Goal: Task Accomplishment & Management: Use online tool/utility

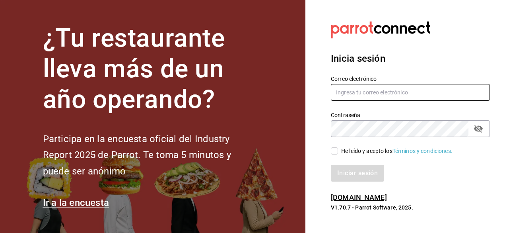
click at [362, 93] on input "text" at bounding box center [410, 92] width 159 height 17
type input "[EMAIL_ADDRESS][DOMAIN_NAME]"
click at [480, 128] on icon "passwordField" at bounding box center [479, 129] width 10 height 10
click at [336, 153] on input "He leído y acepto los Términos y condiciones." at bounding box center [334, 150] width 7 height 7
checkbox input "true"
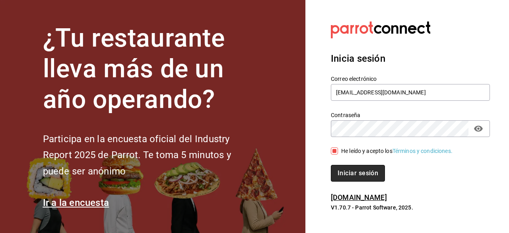
click at [343, 169] on button "Iniciar sesión" at bounding box center [358, 173] width 54 height 17
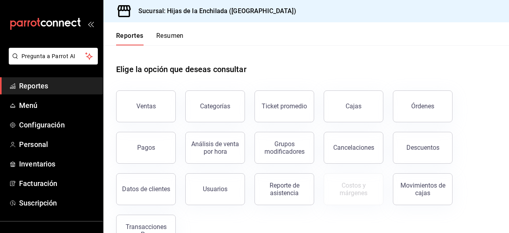
scroll to position [26, 0]
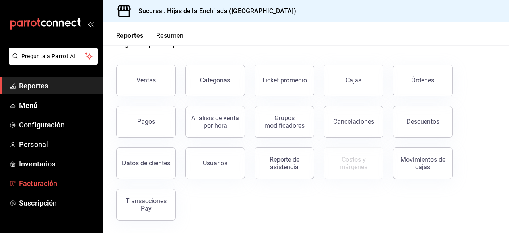
click at [29, 181] on span "Facturación" at bounding box center [58, 183] width 78 height 11
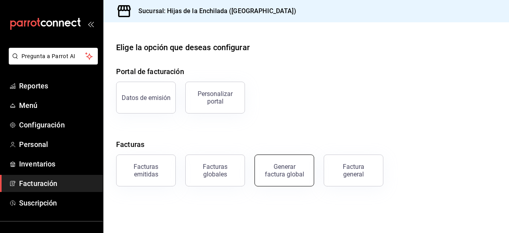
click at [268, 179] on button "Generar factura global" at bounding box center [284, 170] width 60 height 32
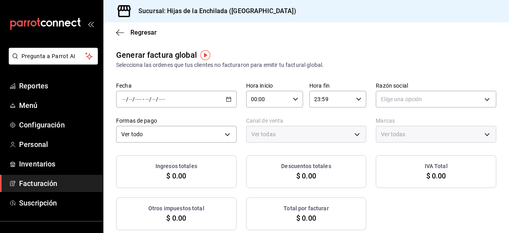
type input "PARROT,UBER_EATS,RAPPI,DIDI_FOOD,ONLINE"
click at [227, 99] on \(Stroke\) "button" at bounding box center [228, 98] width 4 height 0
click at [166, 127] on span "Rango de fechas" at bounding box center [154, 123] width 62 height 8
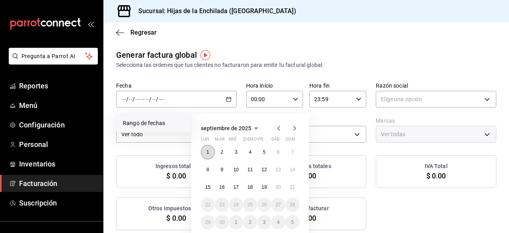
click at [203, 155] on button "1" at bounding box center [208, 152] width 14 height 14
click at [291, 153] on abbr "7" at bounding box center [292, 152] width 3 height 6
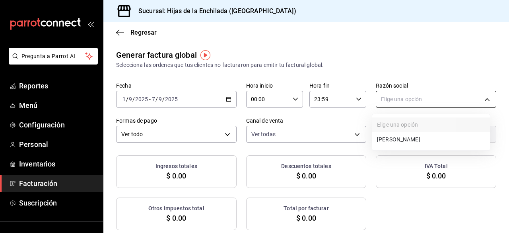
click at [385, 100] on body "Pregunta a Parrot AI Reportes Menú Configuración Personal Inventarios Facturaci…" at bounding box center [254, 116] width 509 height 233
click at [397, 135] on li "[PERSON_NAME]" at bounding box center [431, 139] width 118 height 15
type input "9b8a7a3b-ef89-45a9-a3a0-c2611743b75f"
type input "6a50c368-f85e-47bc-b98a-ba75d7e521c6"
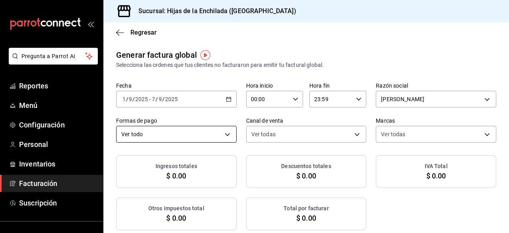
checkbox input "true"
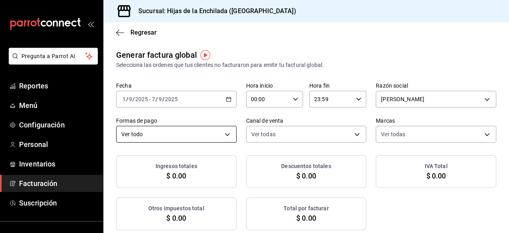
checkbox input "true"
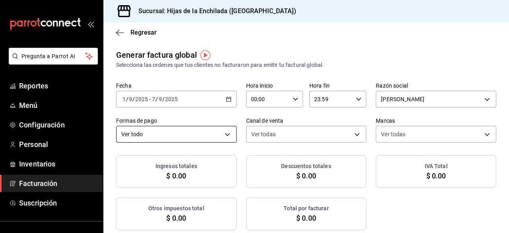
checkbox input "true"
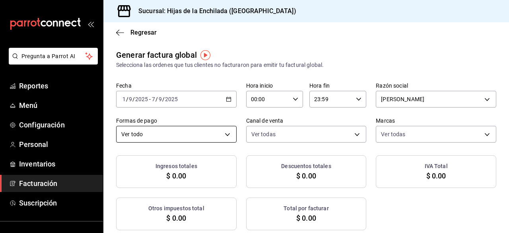
checkbox input "true"
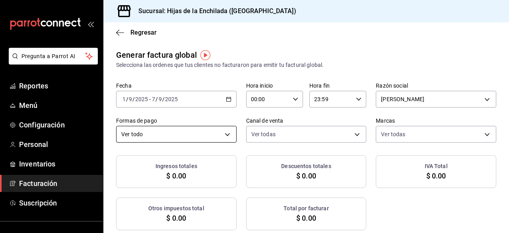
checkbox input "true"
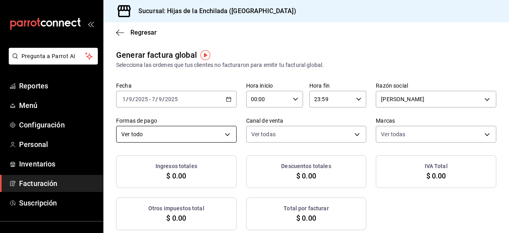
checkbox input "true"
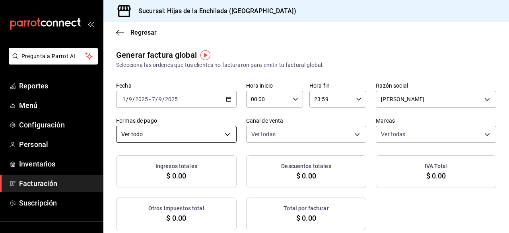
checkbox input "true"
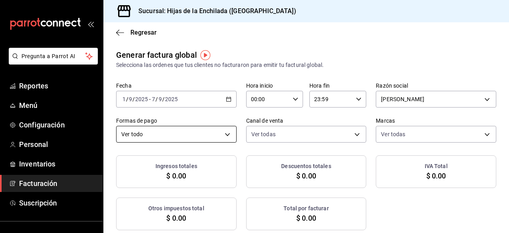
checkbox input "true"
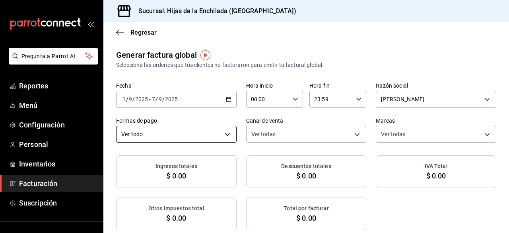
checkbox input "true"
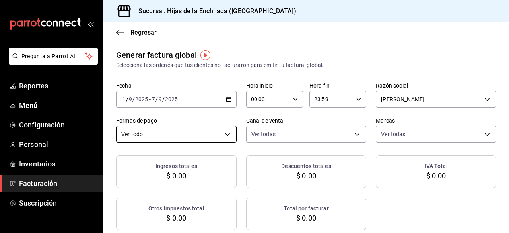
checkbox input "true"
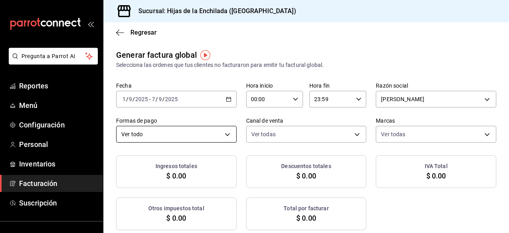
checkbox input "true"
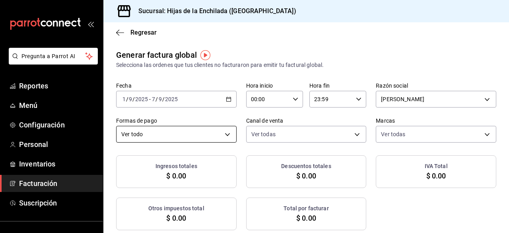
checkbox input "true"
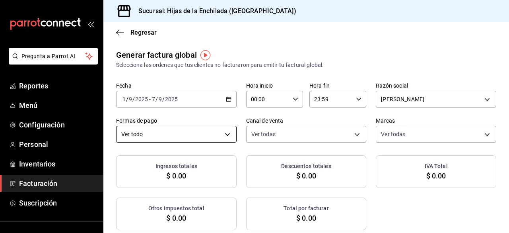
checkbox input "true"
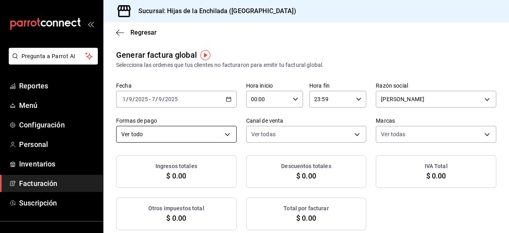
checkbox input "true"
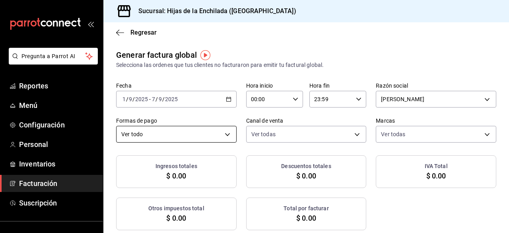
checkbox input "true"
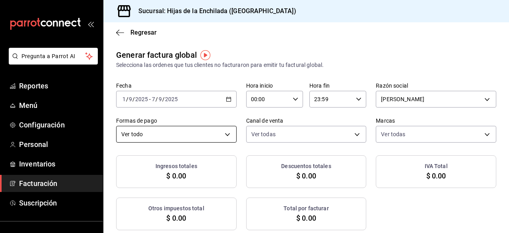
checkbox input "true"
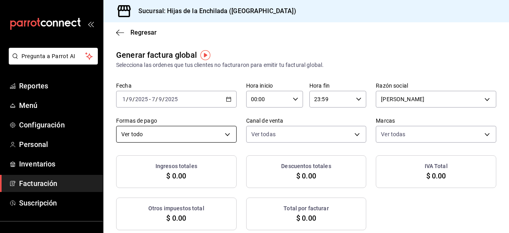
checkbox input "true"
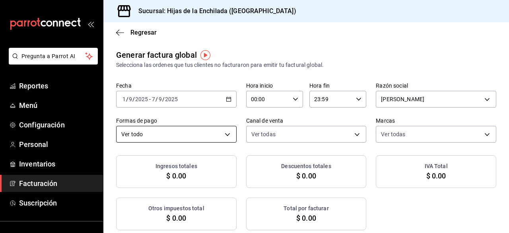
checkbox input "true"
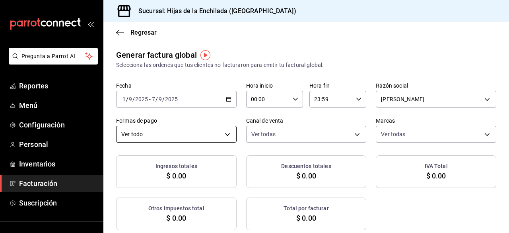
checkbox input "true"
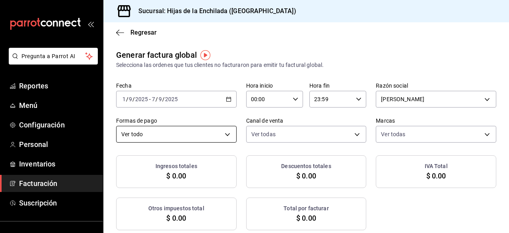
checkbox input "true"
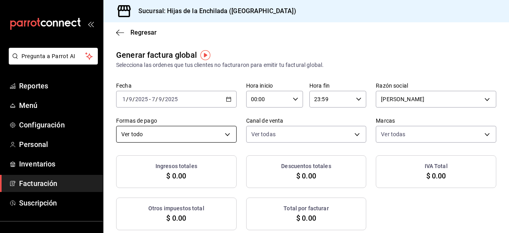
checkbox input "true"
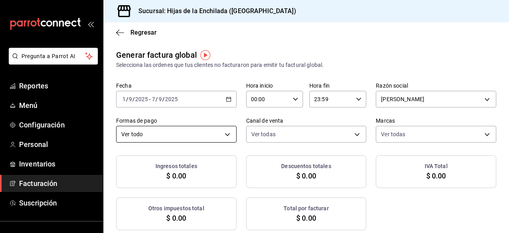
checkbox input "true"
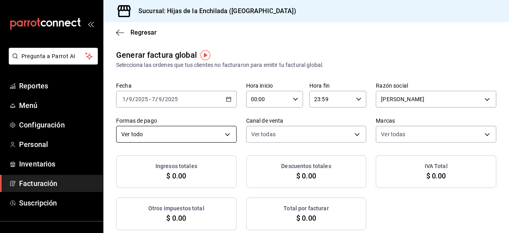
checkbox input "true"
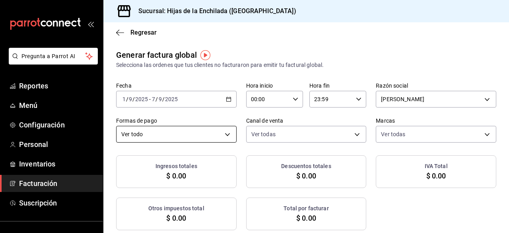
checkbox input "true"
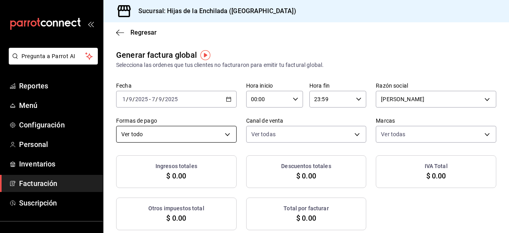
checkbox input "true"
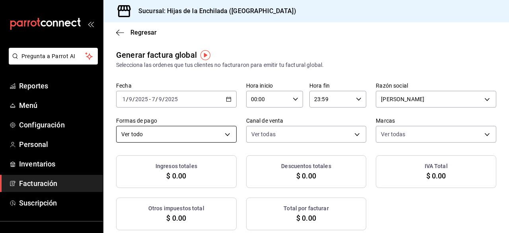
checkbox input "true"
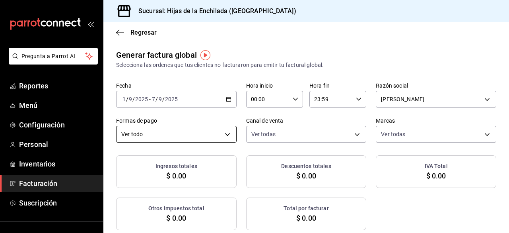
checkbox input "true"
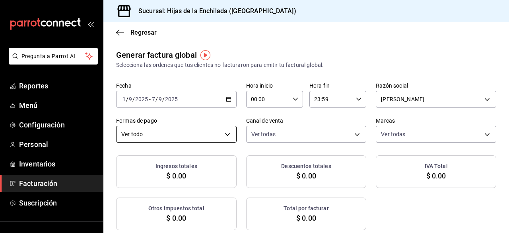
checkbox input "true"
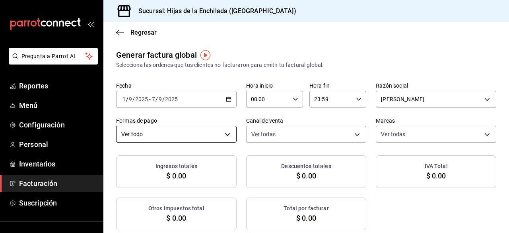
checkbox input "true"
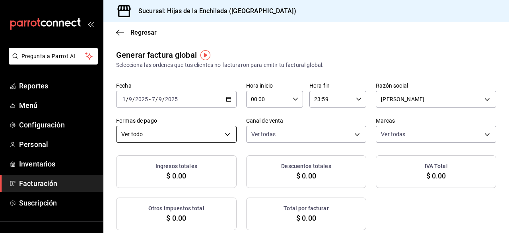
checkbox input "true"
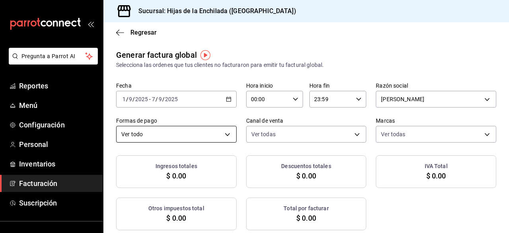
checkbox input "true"
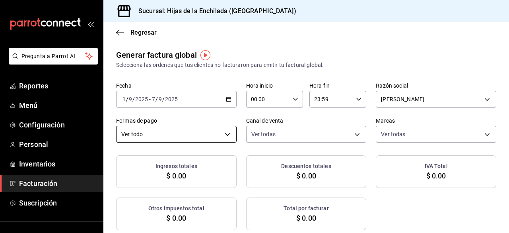
checkbox input "true"
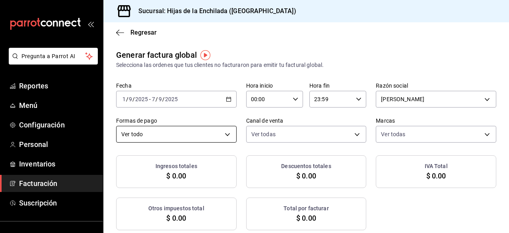
checkbox input "true"
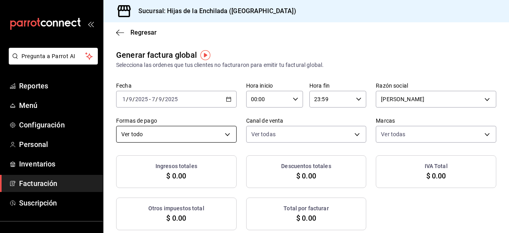
checkbox input "true"
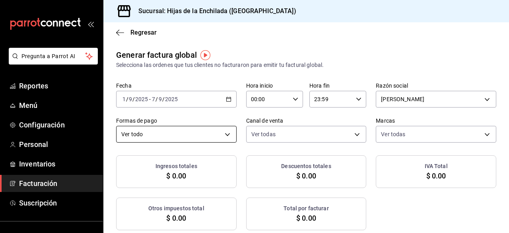
checkbox input "true"
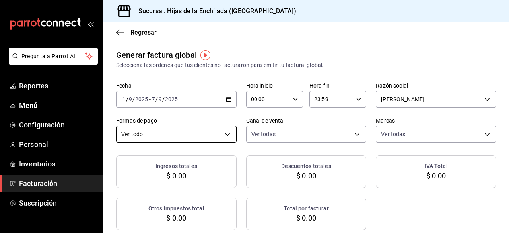
checkbox input "true"
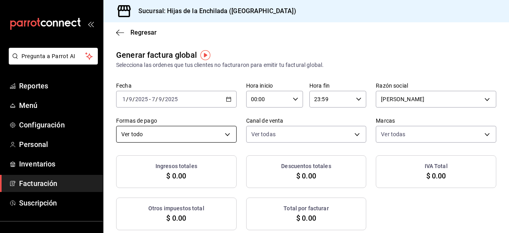
checkbox input "true"
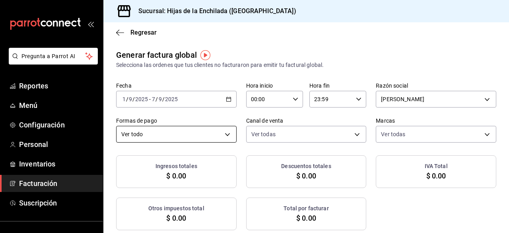
checkbox input "true"
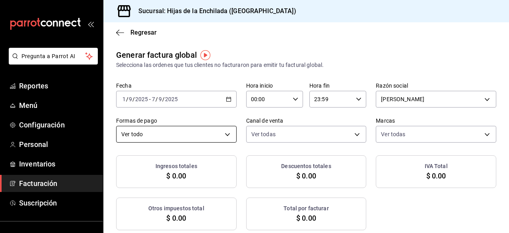
checkbox input "true"
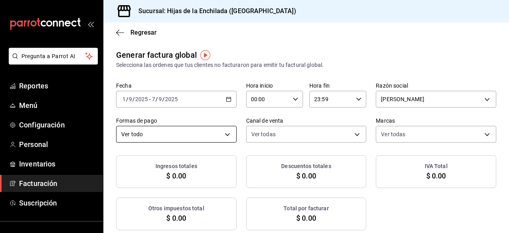
checkbox input "true"
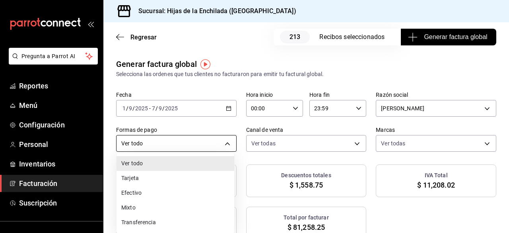
click at [219, 135] on body "Pregunta a Parrot AI Reportes Menú Configuración Personal Inventarios Facturaci…" at bounding box center [254, 116] width 509 height 233
click at [165, 184] on li "Tarjeta" at bounding box center [176, 178] width 118 height 15
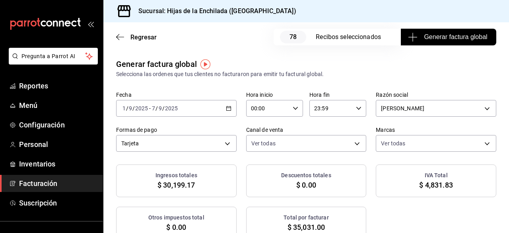
click at [478, 39] on span "Generar factura global" at bounding box center [449, 37] width 78 height 10
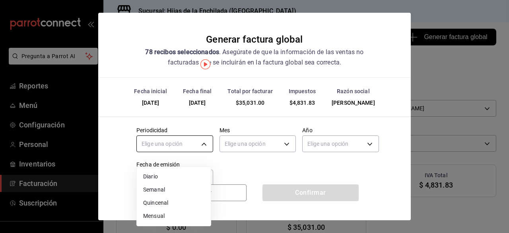
click at [201, 153] on body "Pregunta a Parrot AI Reportes Menú Configuración Personal Inventarios Facturaci…" at bounding box center [254, 116] width 509 height 233
click at [175, 190] on li "Semanal" at bounding box center [174, 189] width 74 height 13
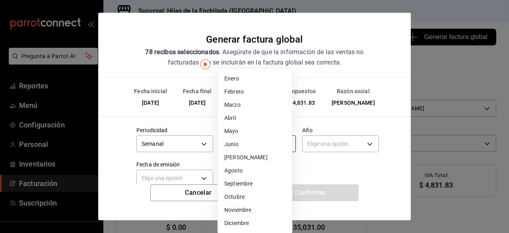
click at [244, 152] on body "Pregunta a Parrot AI Reportes Menú Configuración Personal Inventarios Facturaci…" at bounding box center [254, 116] width 509 height 233
click at [232, 184] on li "Septiembre" at bounding box center [255, 183] width 74 height 13
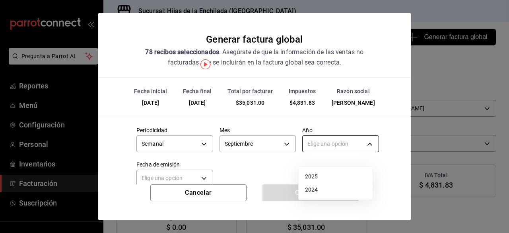
click at [312, 149] on body "Pregunta a Parrot AI Reportes Menú Configuración Personal Inventarios Facturaci…" at bounding box center [254, 116] width 509 height 233
click at [303, 173] on li "2025" at bounding box center [336, 176] width 74 height 13
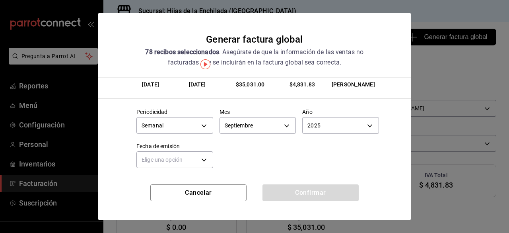
scroll to position [19, 0]
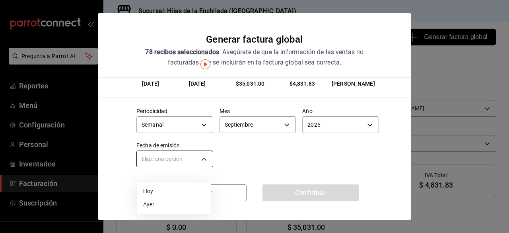
click at [188, 163] on body "Pregunta a Parrot AI Reportes Menú Configuración Personal Inventarios Facturaci…" at bounding box center [254, 116] width 509 height 233
click at [158, 192] on li "Hoy" at bounding box center [174, 191] width 74 height 13
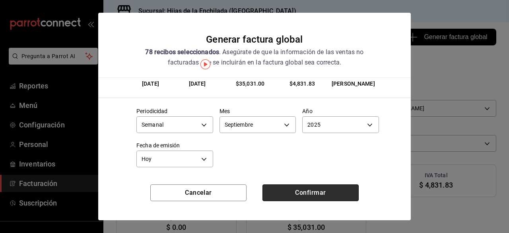
click at [310, 191] on button "Confirmar" at bounding box center [310, 192] width 96 height 17
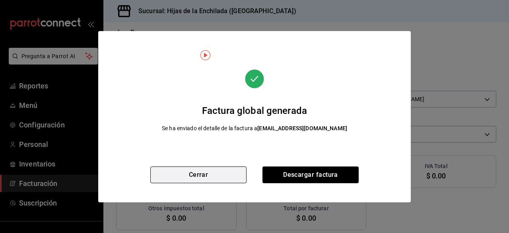
click at [196, 176] on button "Cerrar" at bounding box center [198, 174] width 96 height 17
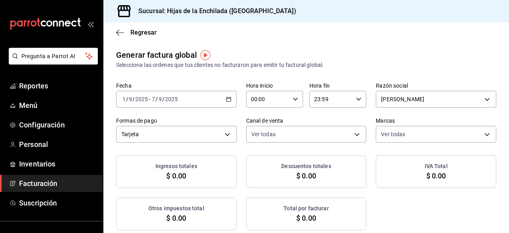
click at [226, 101] on icon "button" at bounding box center [229, 99] width 6 height 6
click at [463, 58] on div "Generar factura global Selecciona las ordenes que tus clientes no facturaron pa…" at bounding box center [306, 59] width 380 height 20
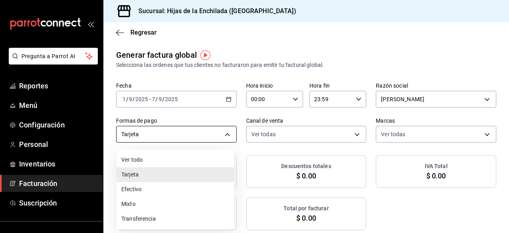
click at [227, 139] on body "Pregunta a Parrot AI Reportes Menú Configuración Personal Inventarios Facturaci…" at bounding box center [254, 116] width 509 height 233
click at [152, 216] on li "Transferencia" at bounding box center [176, 218] width 118 height 15
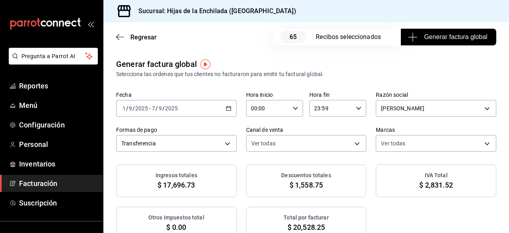
click at [427, 36] on span "Generar factura global" at bounding box center [449, 37] width 78 height 10
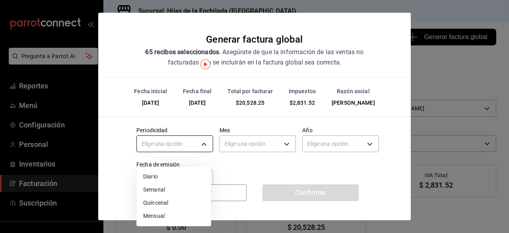
click at [201, 152] on body "Pregunta a Parrot AI Reportes Menú Configuración Personal Inventarios Facturaci…" at bounding box center [254, 116] width 509 height 233
click at [175, 190] on li "Semanal" at bounding box center [174, 189] width 74 height 13
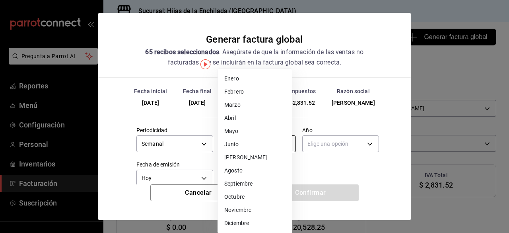
click at [270, 144] on body "Pregunta a Parrot AI Reportes Menú Configuración Personal Inventarios Facturaci…" at bounding box center [254, 116] width 509 height 233
click at [252, 184] on li "Septiembre" at bounding box center [255, 183] width 74 height 13
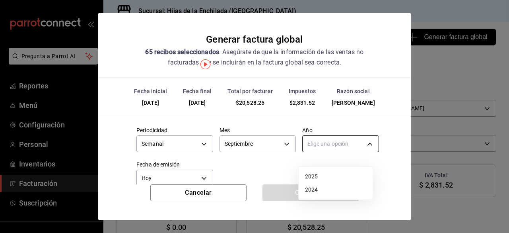
click at [317, 154] on body "Pregunta a Parrot AI Reportes Menú Configuración Personal Inventarios Facturaci…" at bounding box center [254, 116] width 509 height 233
click at [311, 173] on li "2025" at bounding box center [336, 176] width 74 height 13
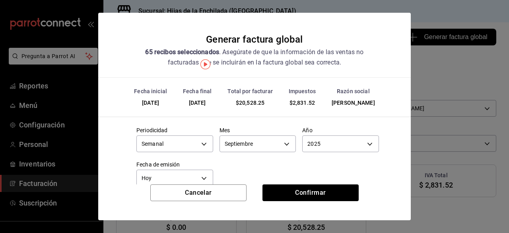
scroll to position [30, 0]
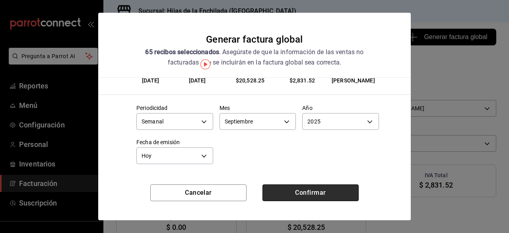
click at [287, 194] on button "Confirmar" at bounding box center [310, 192] width 96 height 17
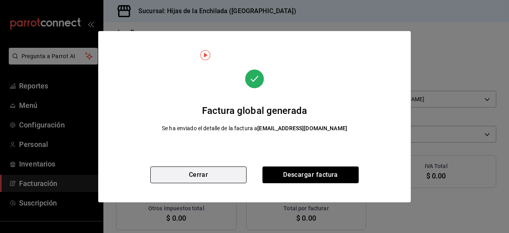
click at [219, 181] on button "Cerrar" at bounding box center [198, 174] width 96 height 17
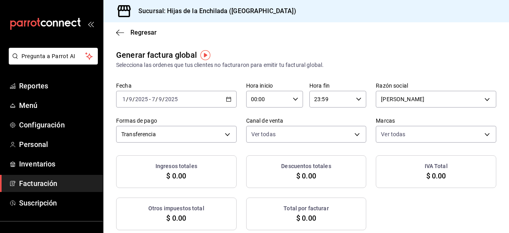
click at [229, 99] on \(Stroke\) "button" at bounding box center [228, 99] width 5 height 4
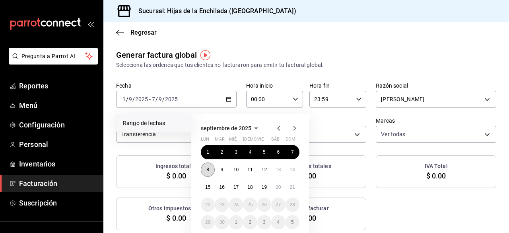
click at [208, 171] on abbr "8" at bounding box center [207, 170] width 3 height 6
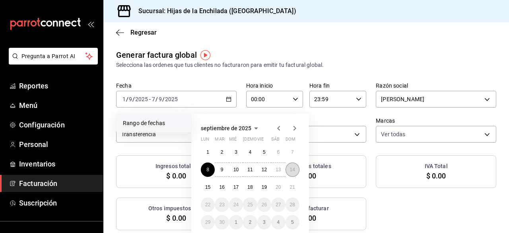
click at [296, 164] on button "14" at bounding box center [293, 169] width 14 height 14
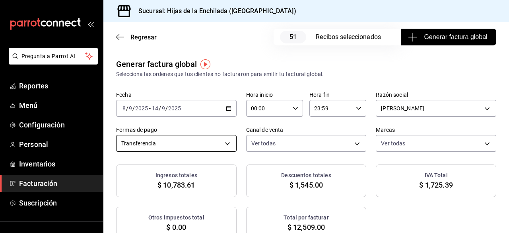
click at [223, 149] on body "Pregunta a Parrot AI Reportes Menú Configuración Personal Inventarios Facturaci…" at bounding box center [254, 116] width 509 height 233
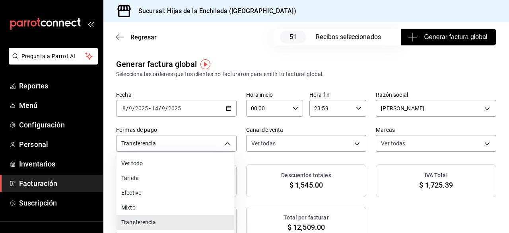
click at [191, 179] on li "Tarjeta" at bounding box center [176, 178] width 118 height 15
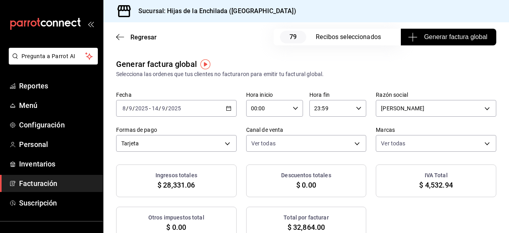
click at [433, 41] on span "Generar factura global" at bounding box center [449, 37] width 78 height 10
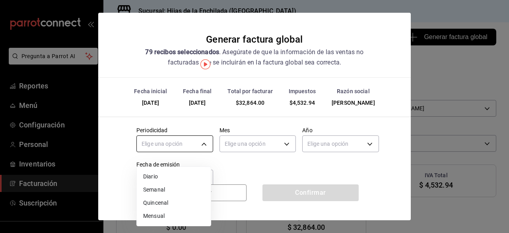
click at [204, 148] on body "Pregunta a Parrot AI Reportes Menú Configuración Personal Inventarios Facturaci…" at bounding box center [254, 116] width 509 height 233
click at [171, 183] on li "Semanal" at bounding box center [174, 189] width 74 height 13
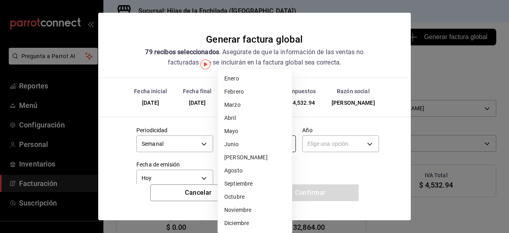
click at [255, 156] on body "Pregunta a Parrot AI Reportes Menú Configuración Personal Inventarios Facturaci…" at bounding box center [254, 116] width 509 height 233
click at [253, 186] on li "Septiembre" at bounding box center [255, 183] width 74 height 13
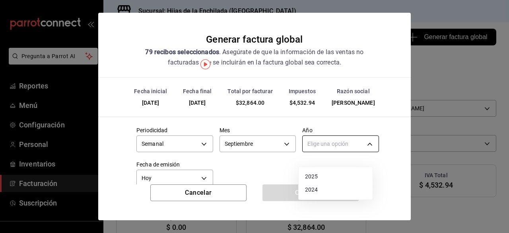
click at [317, 159] on body "Pregunta a Parrot AI Reportes Menú Configuración Personal Inventarios Facturaci…" at bounding box center [254, 116] width 509 height 233
click at [312, 173] on li "2025" at bounding box center [336, 176] width 74 height 13
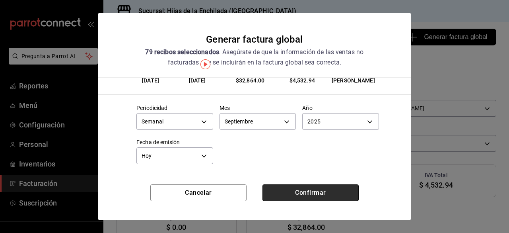
click at [266, 191] on button "Confirmar" at bounding box center [310, 192] width 96 height 17
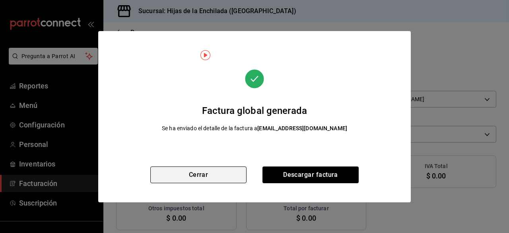
click at [231, 174] on button "Cerrar" at bounding box center [198, 174] width 96 height 17
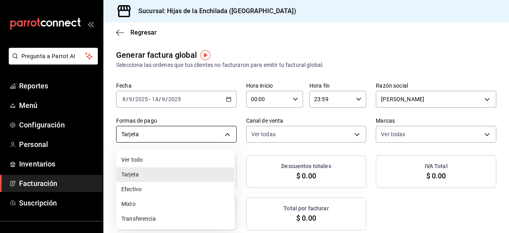
click at [220, 141] on body "Pregunta a Parrot AI Reportes Menú Configuración Personal Inventarios Facturaci…" at bounding box center [254, 116] width 509 height 233
click at [165, 218] on li "Transferencia" at bounding box center [176, 218] width 118 height 15
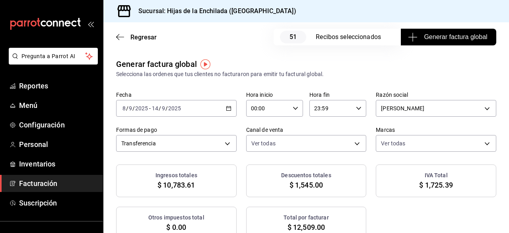
click at [443, 38] on span "Generar factura global" at bounding box center [449, 37] width 78 height 10
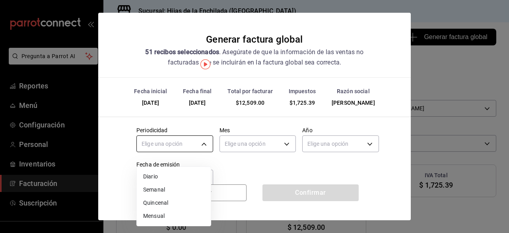
click at [206, 152] on body "Pregunta a Parrot AI Reportes Menú Configuración Personal Inventarios Facturaci…" at bounding box center [254, 116] width 509 height 233
click at [165, 188] on li "Semanal" at bounding box center [174, 189] width 74 height 13
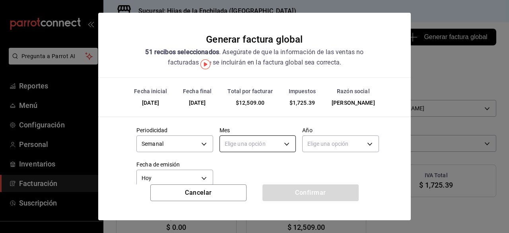
click at [251, 149] on body "Pregunta a Parrot AI Reportes Menú Configuración Personal Inventarios Facturaci…" at bounding box center [254, 116] width 509 height 233
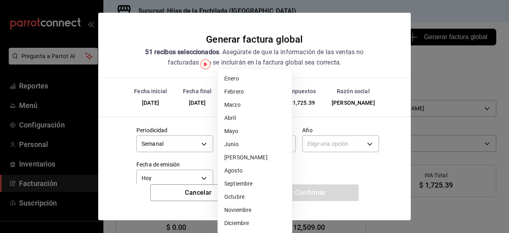
click at [237, 190] on li "Octubre" at bounding box center [255, 196] width 74 height 13
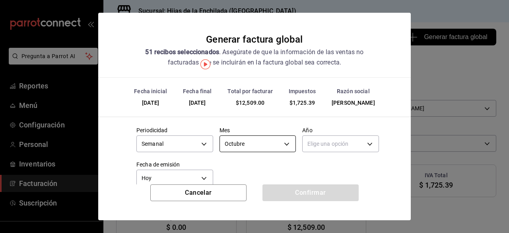
click at [250, 148] on body "Pregunta a Parrot AI Reportes Menú Configuración Personal Inventarios Facturaci…" at bounding box center [254, 116] width 509 height 233
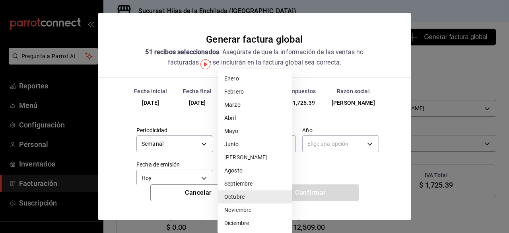
click at [236, 185] on li "Septiembre" at bounding box center [255, 183] width 74 height 13
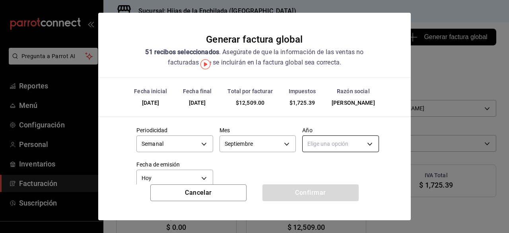
click at [316, 151] on body "Pregunta a Parrot AI Reportes Menú Configuración Personal Inventarios Facturaci…" at bounding box center [254, 116] width 509 height 233
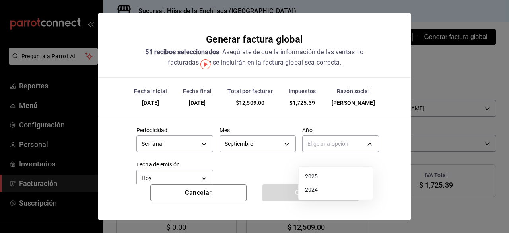
click at [313, 177] on li "2025" at bounding box center [336, 176] width 74 height 13
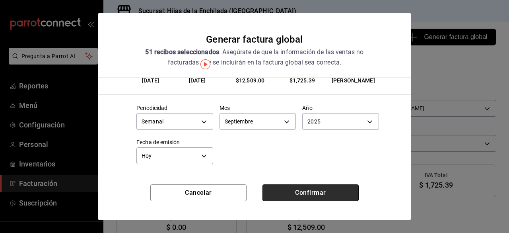
click at [329, 187] on button "Confirmar" at bounding box center [310, 192] width 96 height 17
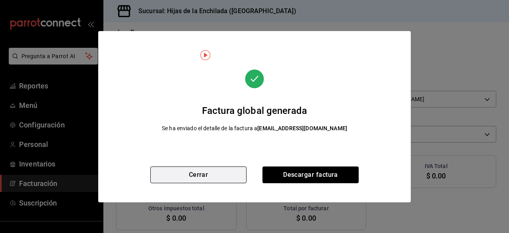
click at [229, 177] on button "Cerrar" at bounding box center [198, 174] width 96 height 17
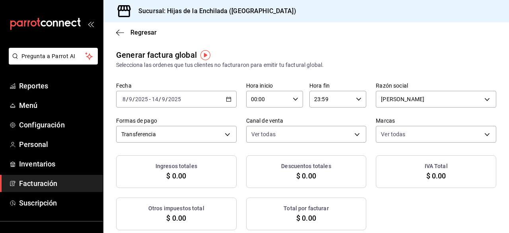
click at [226, 99] on icon "button" at bounding box center [229, 99] width 6 height 6
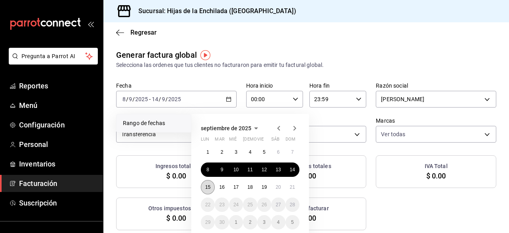
click at [205, 186] on button "15" at bounding box center [208, 187] width 14 height 14
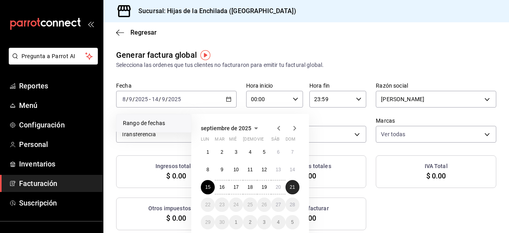
click at [291, 183] on button "21" at bounding box center [293, 187] width 14 height 14
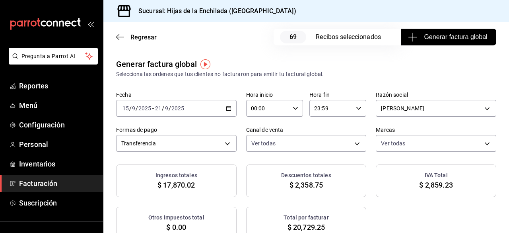
click at [419, 37] on span "Generar factura global" at bounding box center [449, 37] width 78 height 10
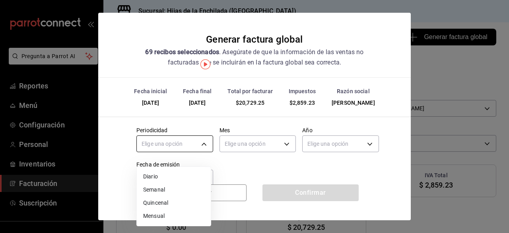
click at [204, 158] on body "Pregunta a Parrot AI Reportes Menú Configuración Personal Inventarios Facturaci…" at bounding box center [254, 116] width 509 height 233
click at [173, 188] on li "Semanal" at bounding box center [174, 189] width 74 height 13
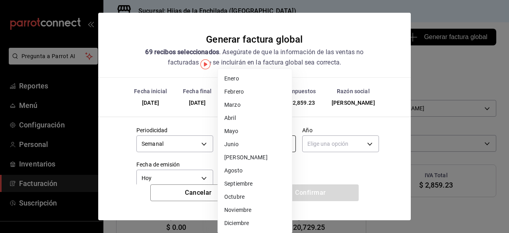
click at [249, 147] on body "Pregunta a Parrot AI Reportes Menú Configuración Personal Inventarios Facturaci…" at bounding box center [254, 116] width 509 height 233
click at [246, 181] on li "Septiembre" at bounding box center [255, 183] width 74 height 13
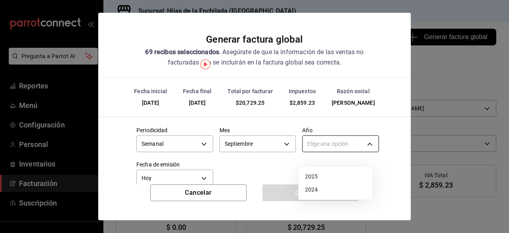
click at [317, 155] on body "Pregunta a Parrot AI Reportes Menú Configuración Personal Inventarios Facturaci…" at bounding box center [254, 116] width 509 height 233
click at [312, 175] on li "2025" at bounding box center [336, 176] width 74 height 13
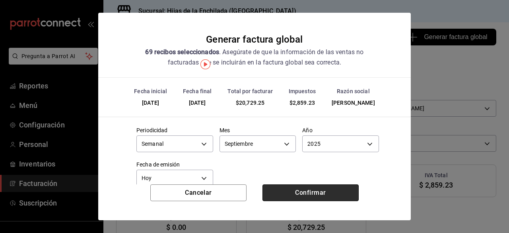
click at [334, 190] on button "Confirmar" at bounding box center [310, 192] width 96 height 17
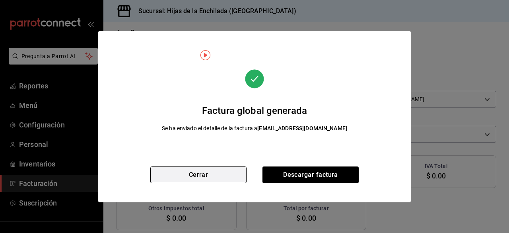
click at [227, 176] on button "Cerrar" at bounding box center [198, 174] width 96 height 17
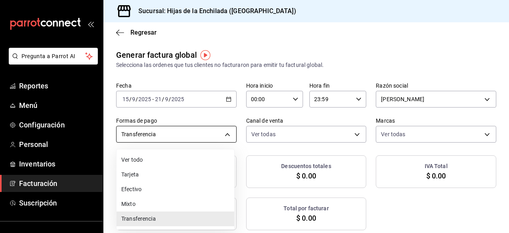
click at [215, 135] on body "Pregunta a Parrot AI Reportes Menú Configuración Personal Inventarios Facturaci…" at bounding box center [254, 116] width 509 height 233
click at [173, 177] on li "Tarjeta" at bounding box center [176, 174] width 118 height 15
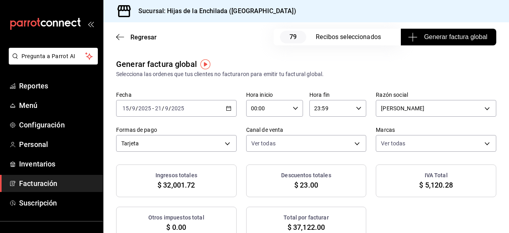
click at [445, 39] on span "Generar factura global" at bounding box center [449, 37] width 78 height 10
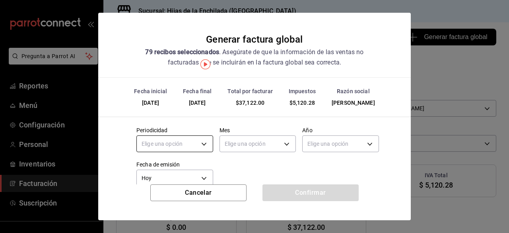
click at [200, 152] on body "Pregunta a Parrot AI Reportes Menú Configuración Personal Inventarios Facturaci…" at bounding box center [254, 116] width 509 height 233
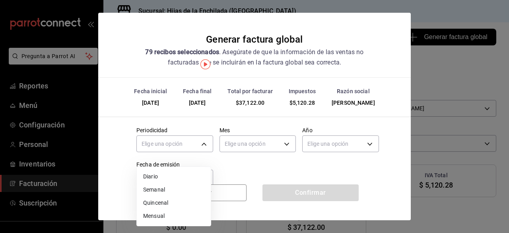
click at [160, 188] on li "Semanal" at bounding box center [174, 189] width 74 height 13
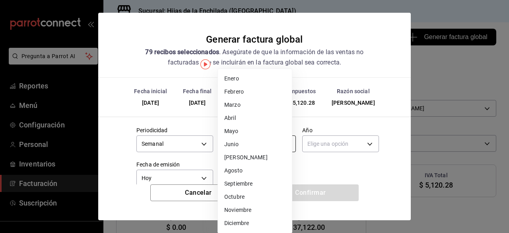
click at [238, 155] on body "Pregunta a Parrot AI Reportes Menú Configuración Personal Inventarios Facturaci…" at bounding box center [254, 116] width 509 height 233
click at [242, 183] on li "Septiembre" at bounding box center [255, 183] width 74 height 13
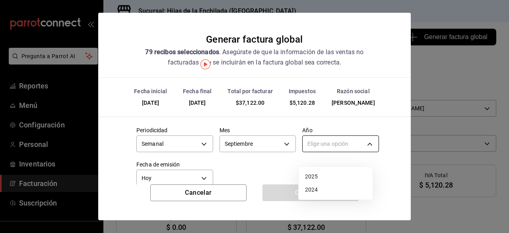
click at [306, 154] on body "Pregunta a Parrot AI Reportes Menú Configuración Personal Inventarios Facturaci…" at bounding box center [254, 116] width 509 height 233
click at [313, 174] on li "2025" at bounding box center [336, 176] width 74 height 13
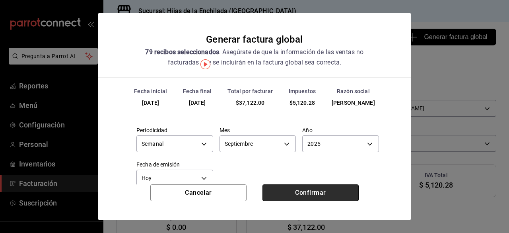
click at [301, 194] on button "Confirmar" at bounding box center [310, 192] width 96 height 17
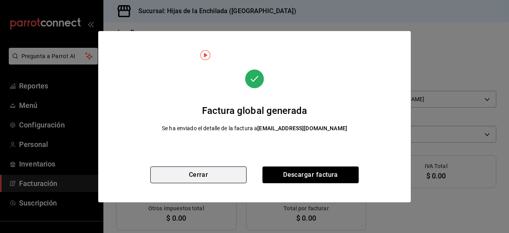
click at [198, 174] on button "Cerrar" at bounding box center [198, 174] width 96 height 17
